Goal: Task Accomplishment & Management: Use online tool/utility

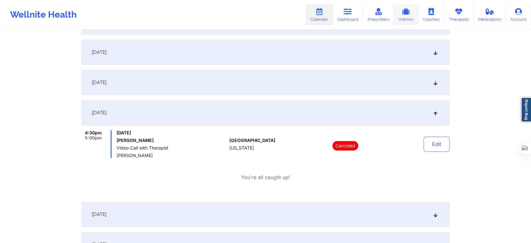
scroll to position [139, 0]
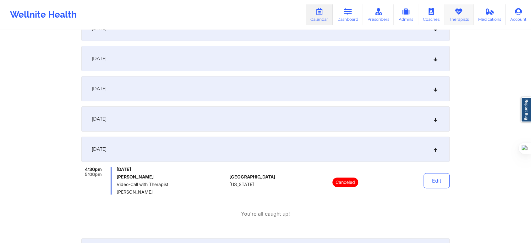
click at [457, 14] on icon at bounding box center [459, 11] width 8 height 7
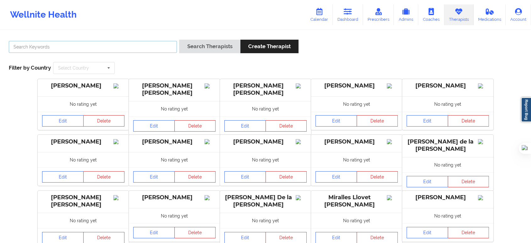
click at [130, 47] on input "text" at bounding box center [93, 47] width 168 height 12
paste input "[PERSON_NAME] at 430pm CST / 530pm EST"
type input "[PERSON_NAME] at 430pm CST / 530pm EST"
type input "[PERSON_NAME]"
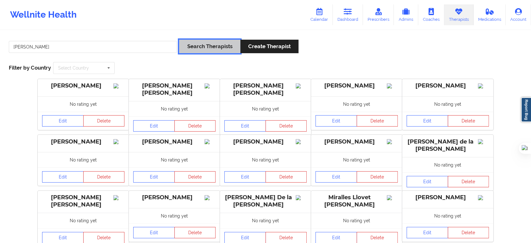
click at [199, 50] on button "Search Therapists" at bounding box center [209, 47] width 61 height 14
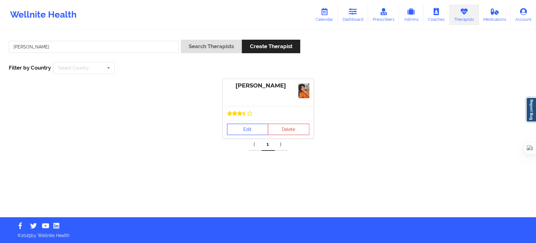
click at [245, 126] on link "Edit" at bounding box center [247, 128] width 41 height 11
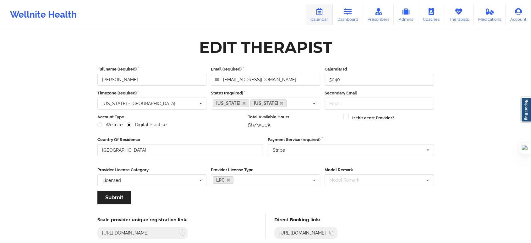
click at [324, 21] on link "Calendar" at bounding box center [319, 14] width 27 height 21
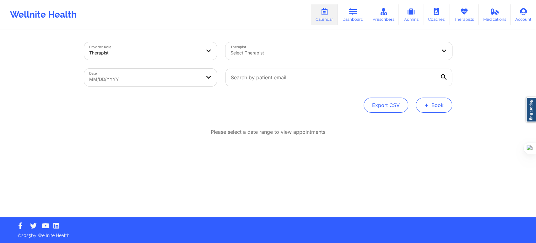
click at [431, 105] on button "+ Book" at bounding box center [434, 104] width 36 height 15
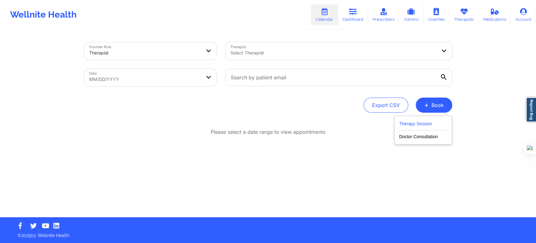
click at [414, 125] on button "Therapy Session" at bounding box center [423, 125] width 48 height 10
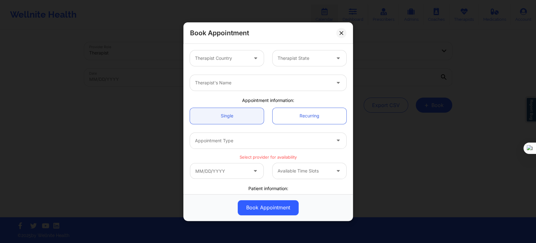
click at [216, 62] on div at bounding box center [221, 58] width 53 height 8
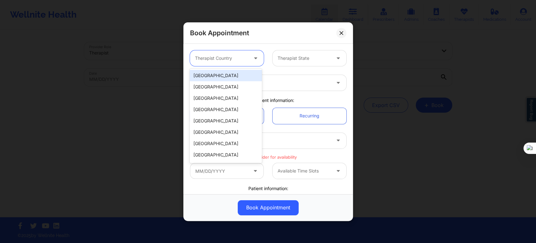
click at [210, 76] on div "[GEOGRAPHIC_DATA]" at bounding box center [226, 75] width 72 height 11
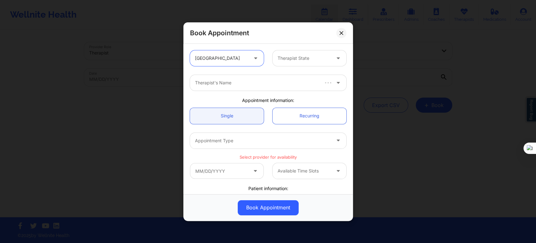
click at [289, 54] on div at bounding box center [304, 58] width 53 height 8
type input "flo"
click at [267, 81] on div at bounding box center [263, 83] width 136 height 8
type input "[PERSON_NAME]"
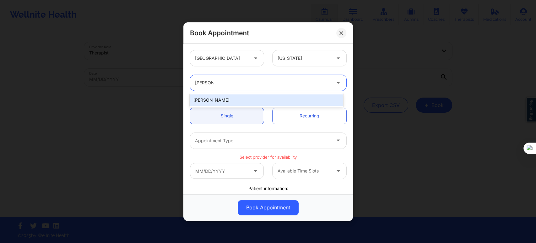
click at [259, 102] on div "[PERSON_NAME]" at bounding box center [266, 99] width 153 height 11
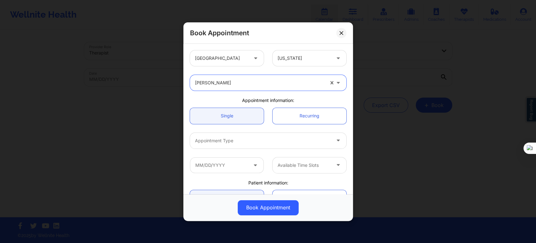
click at [231, 140] on div at bounding box center [263, 141] width 136 height 8
